Goal: Check status: Check status

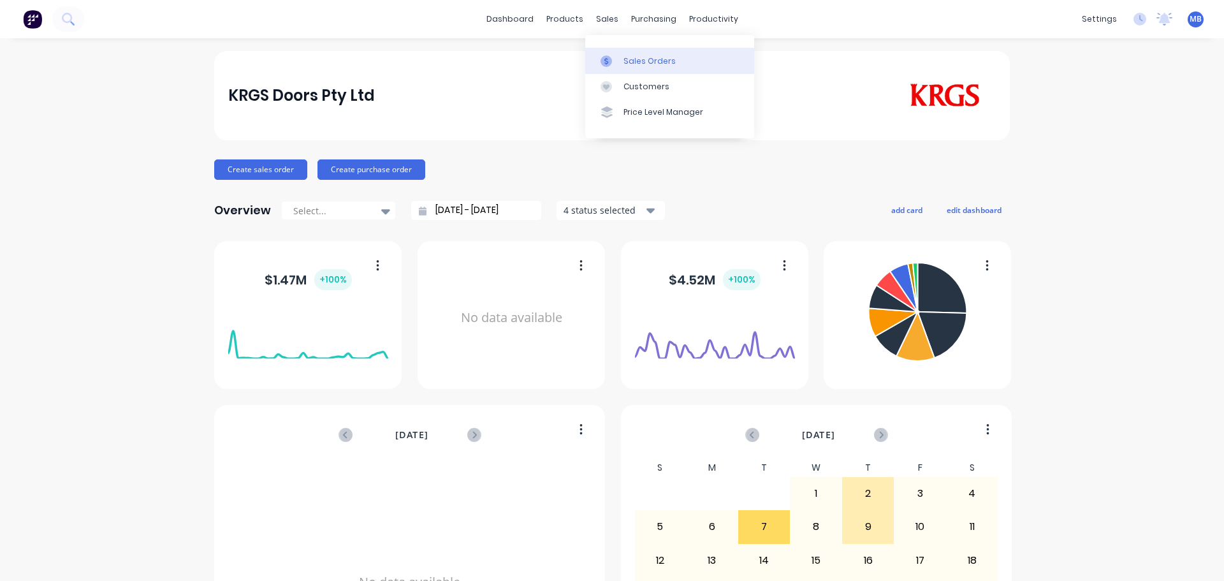
click at [624, 57] on div "Sales Orders" at bounding box center [649, 60] width 52 height 11
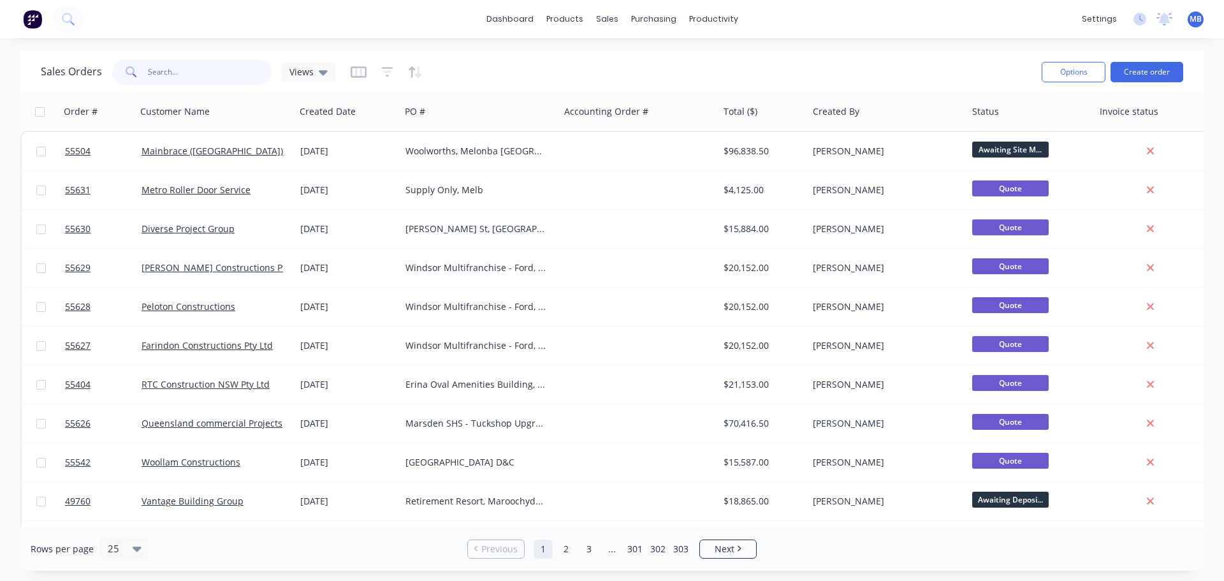
drag, startPoint x: 177, startPoint y: 75, endPoint x: 120, endPoint y: 74, distance: 56.7
click at [173, 75] on input "text" at bounding box center [210, 71] width 124 height 25
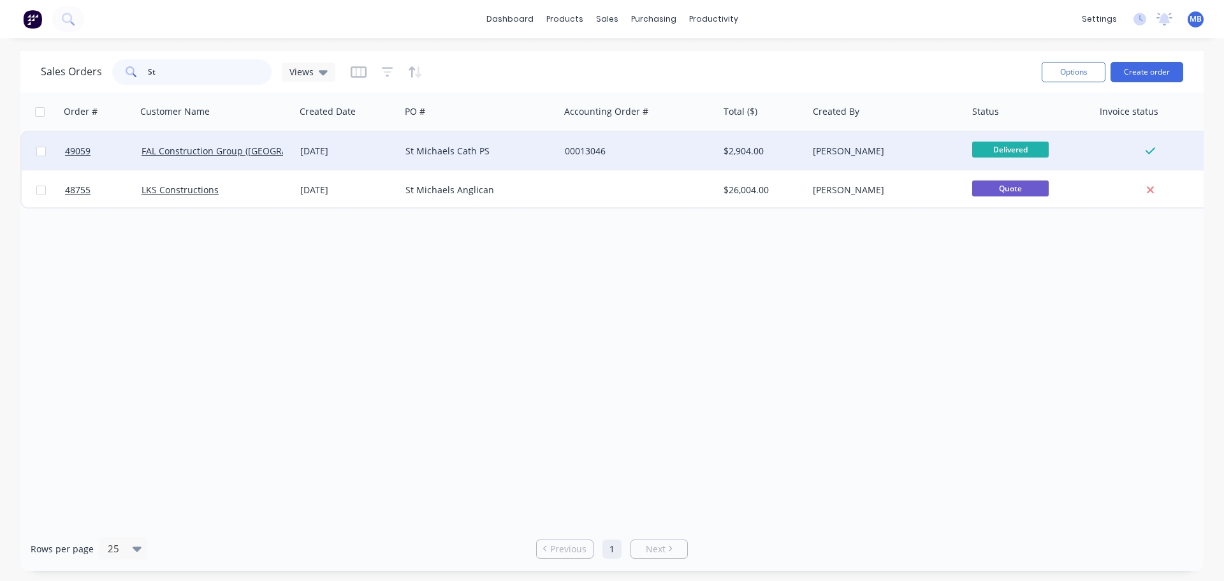
type input "S"
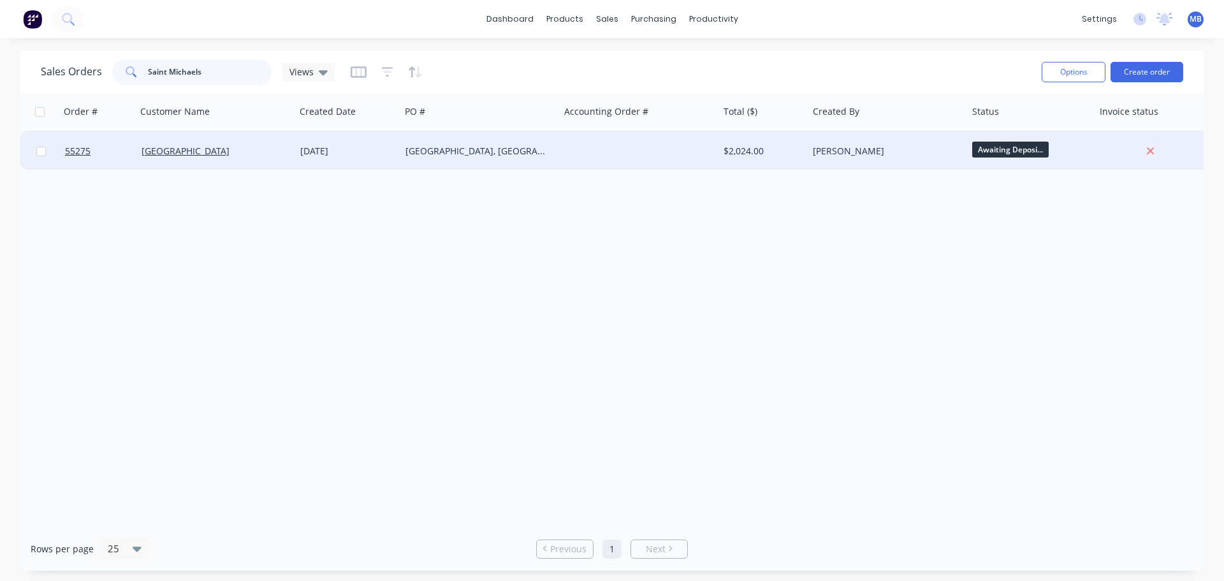
type input "Saint Michaels"
click at [933, 152] on div "[PERSON_NAME]" at bounding box center [883, 151] width 141 height 13
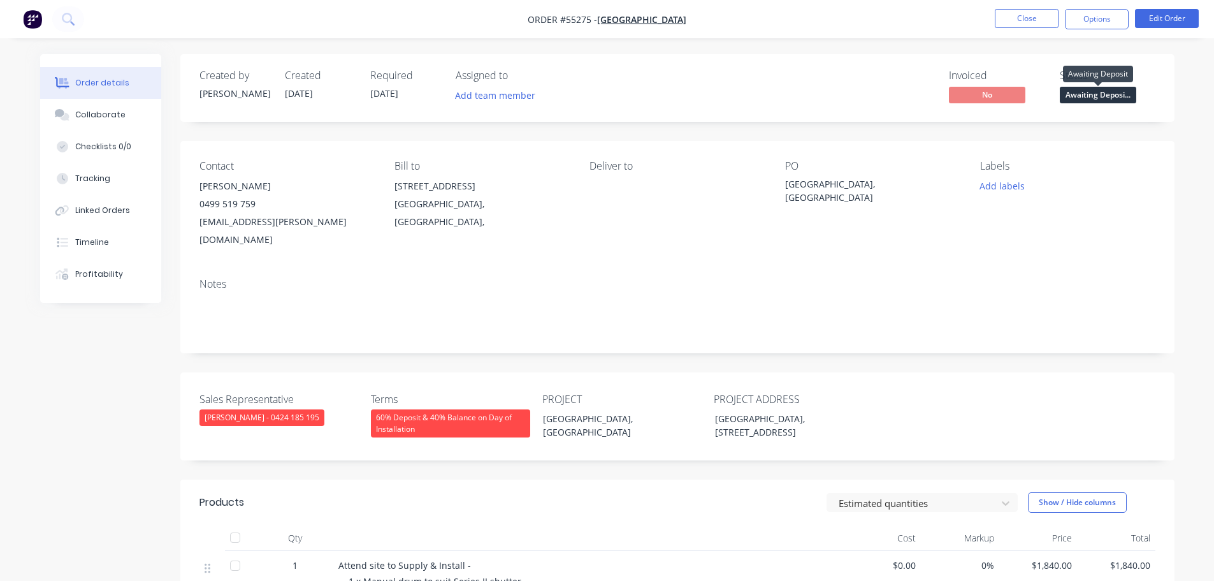
click at [1083, 95] on span "Awaiting Deposi..." at bounding box center [1098, 95] width 76 height 16
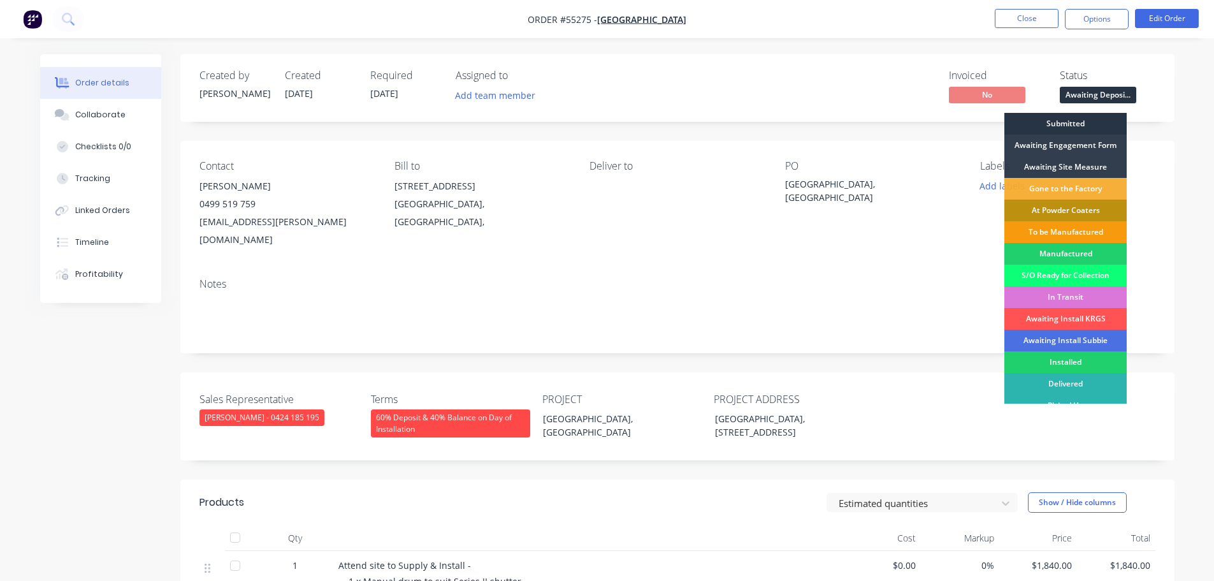
click at [1015, 121] on div "Submitted" at bounding box center [1065, 124] width 122 height 22
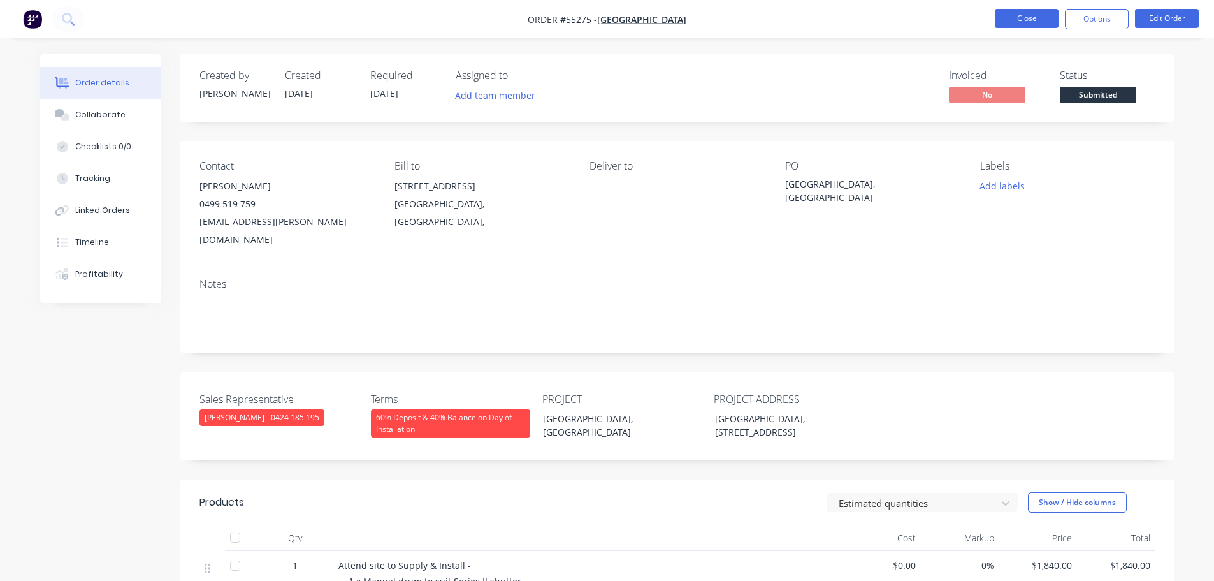
click at [1005, 22] on button "Close" at bounding box center [1027, 18] width 64 height 19
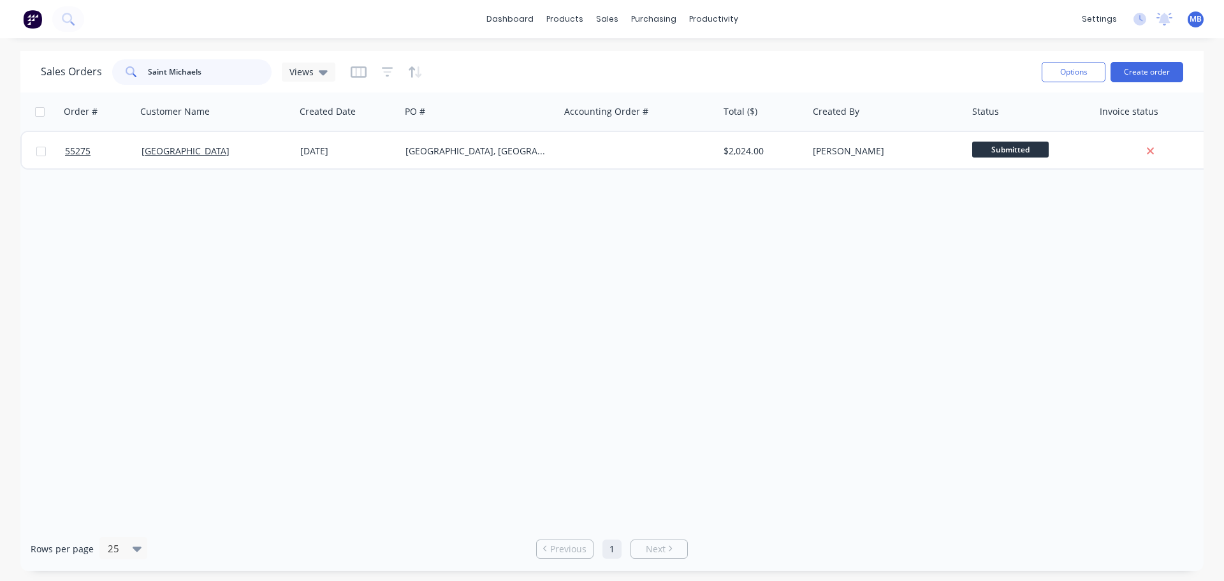
drag, startPoint x: 205, startPoint y: 73, endPoint x: 114, endPoint y: 59, distance: 92.2
click at [114, 59] on div "Saint Michaels" at bounding box center [191, 71] width 159 height 25
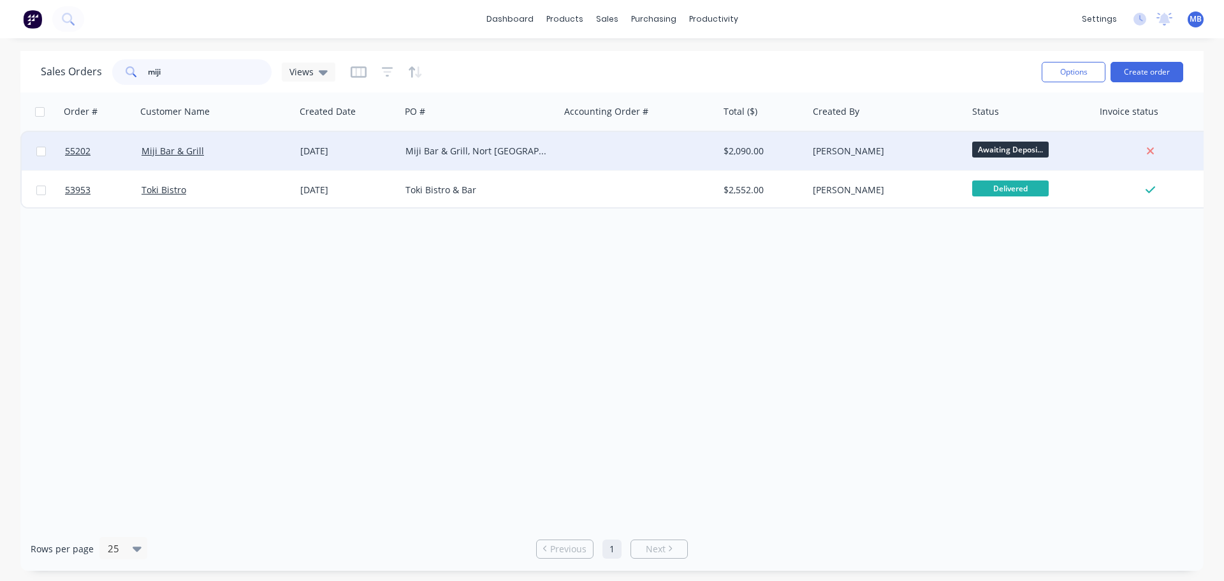
type input "miji"
click at [807, 147] on div "[PERSON_NAME]" at bounding box center [886, 151] width 159 height 38
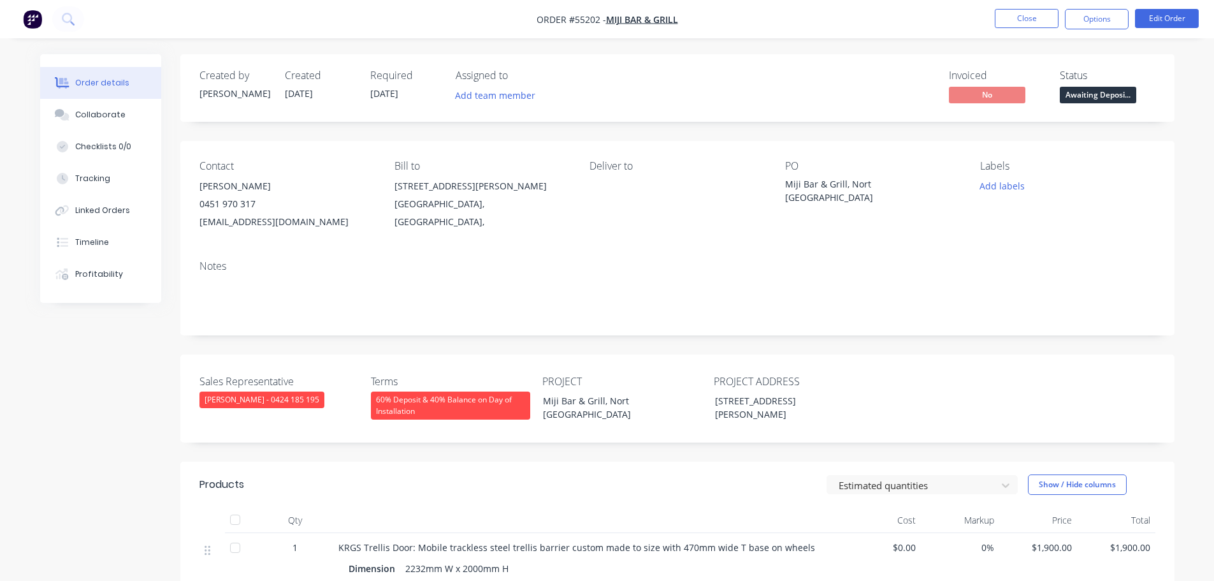
click at [1067, 94] on span "Awaiting Deposi..." at bounding box center [1098, 95] width 76 height 16
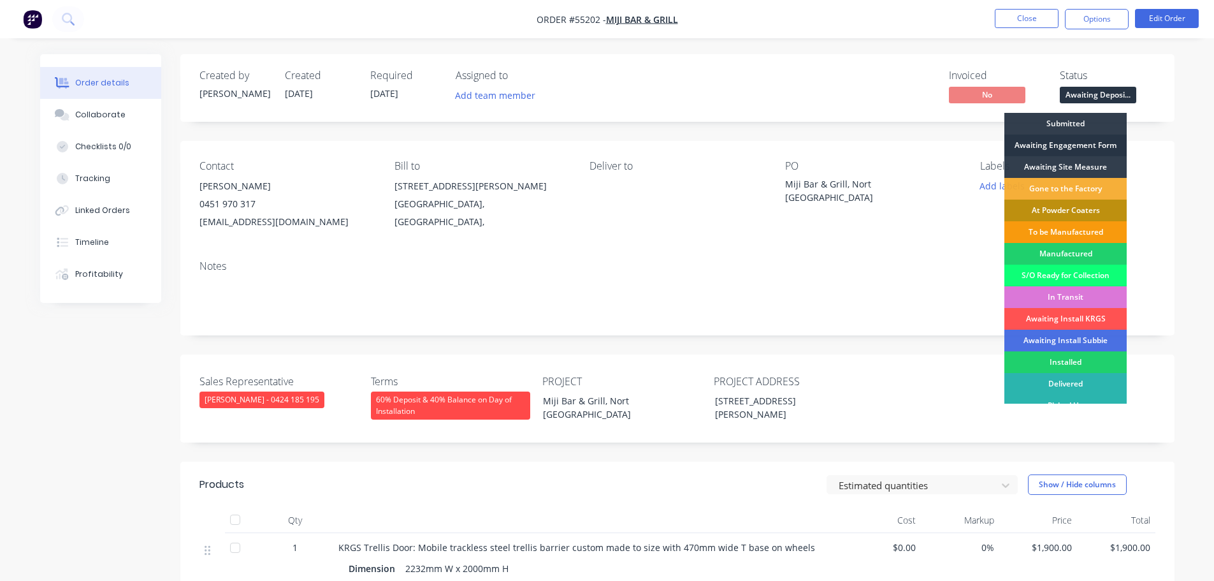
click at [1040, 145] on div "Awaiting Engagement Form" at bounding box center [1065, 145] width 122 height 22
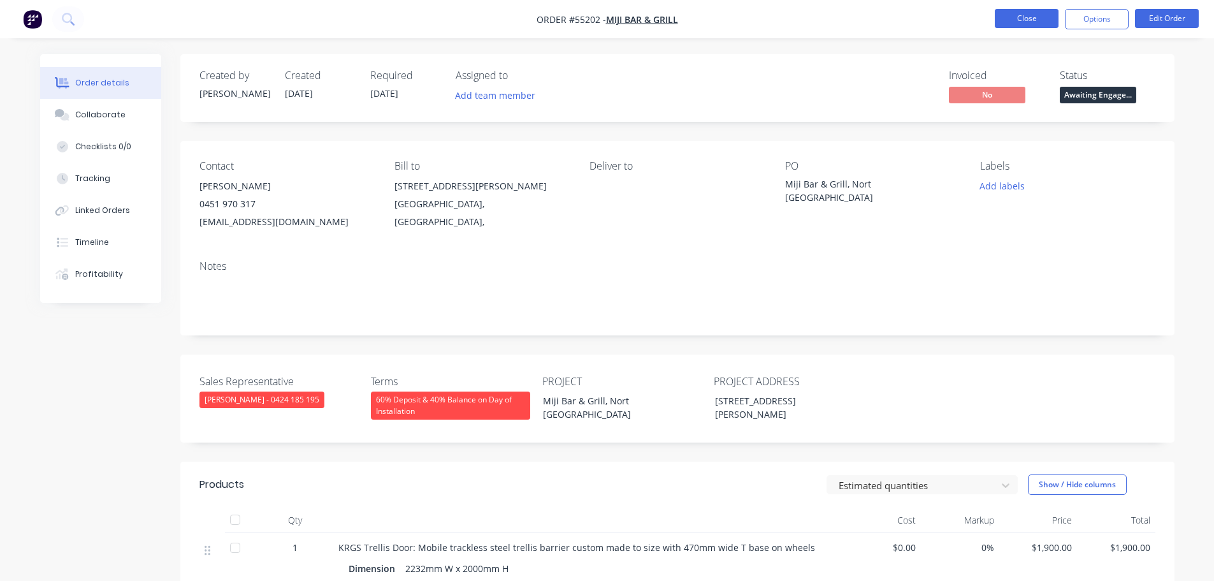
click at [1013, 19] on button "Close" at bounding box center [1027, 18] width 64 height 19
